Goal: Information Seeking & Learning: Find contact information

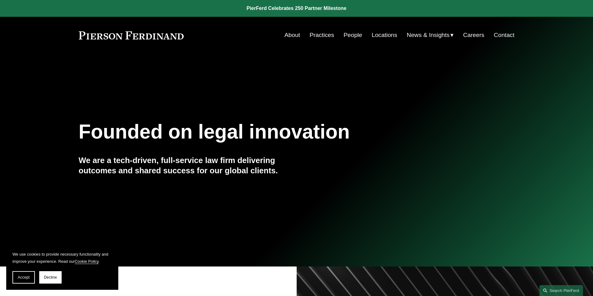
click at [350, 35] on link "People" at bounding box center [352, 35] width 19 height 12
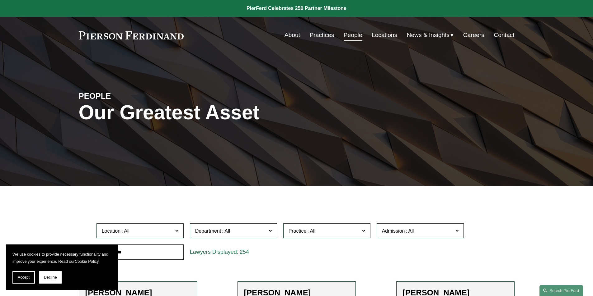
click at [175, 230] on span at bounding box center [176, 231] width 3 height 8
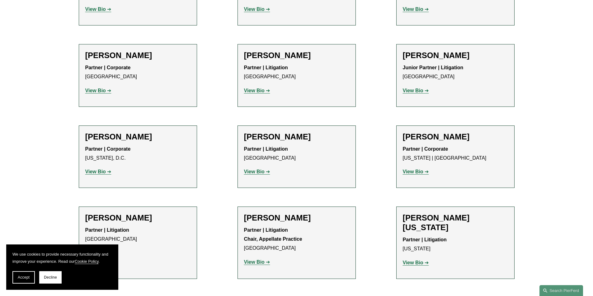
scroll to position [7202, 0]
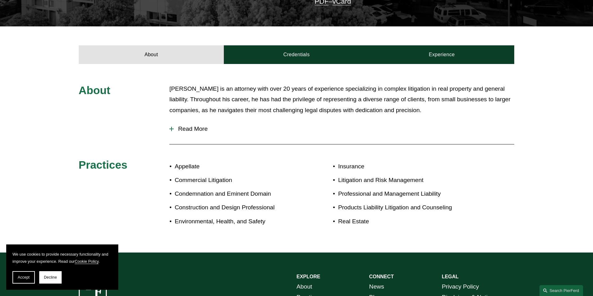
scroll to position [193, 0]
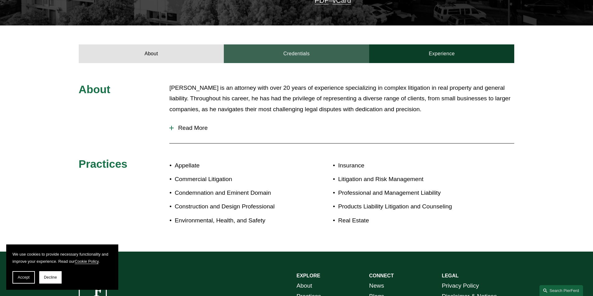
click at [277, 52] on link "Credentials" at bounding box center [296, 53] width 145 height 19
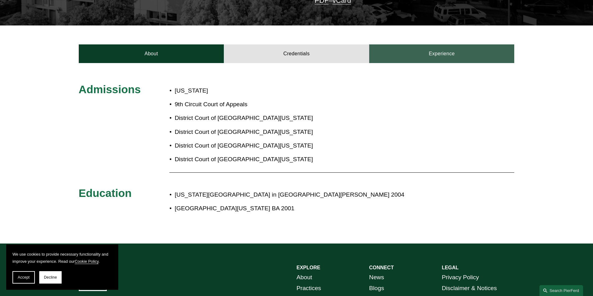
click at [464, 46] on link "Experience" at bounding box center [441, 53] width 145 height 19
